Goal: Task Accomplishment & Management: Manage account settings

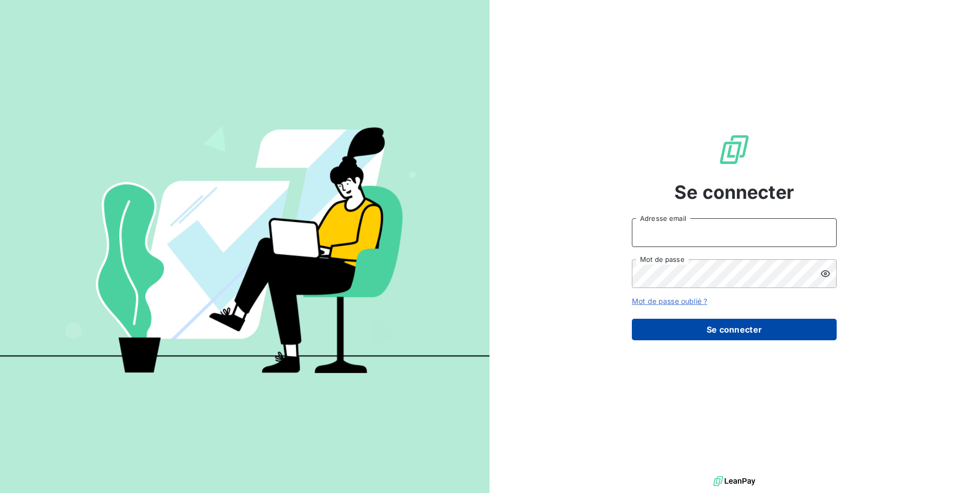
type input "[PERSON_NAME][EMAIL_ADDRESS][DOMAIN_NAME]"
click at [434, 295] on button "Se connecter" at bounding box center [734, 330] width 205 height 22
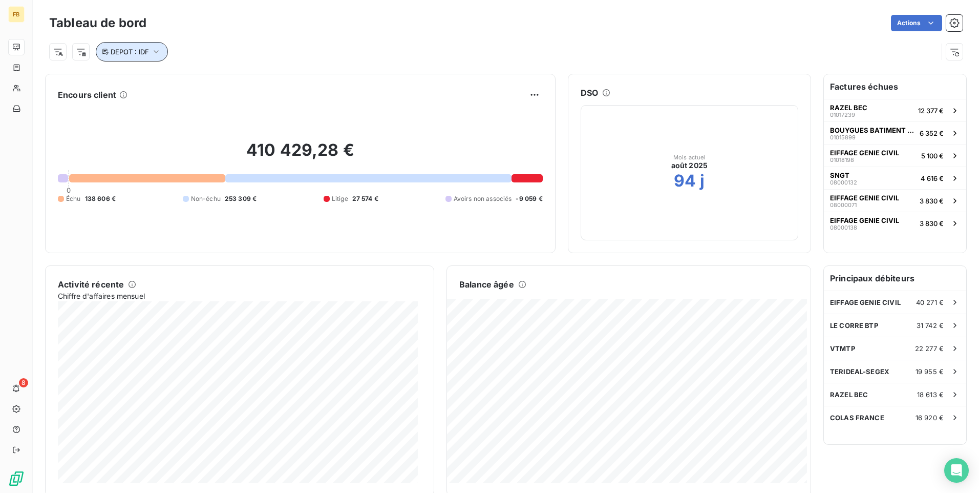
click at [158, 51] on icon "button" at bounding box center [156, 51] width 5 height 3
click at [397, 45] on div "DEPOT : IDF" at bounding box center [493, 51] width 888 height 19
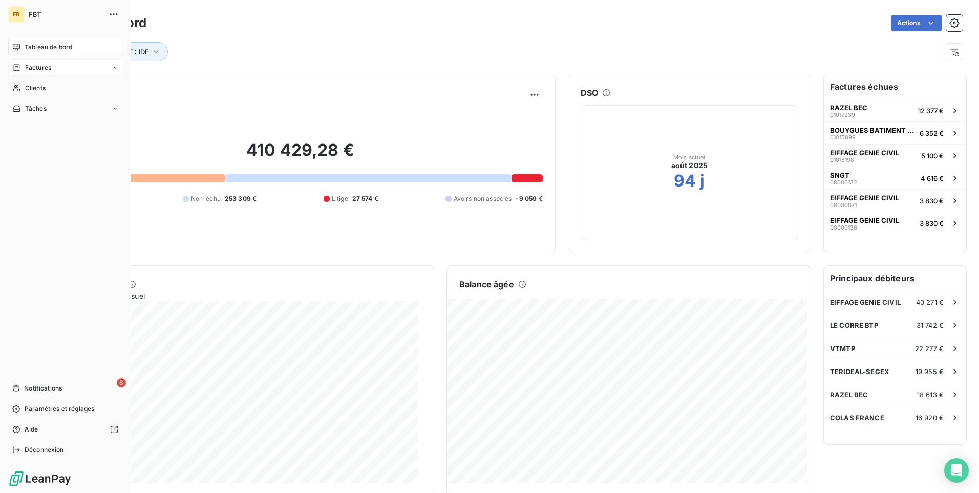
click at [40, 70] on span "Factures" at bounding box center [38, 67] width 26 height 9
